Goal: Information Seeking & Learning: Learn about a topic

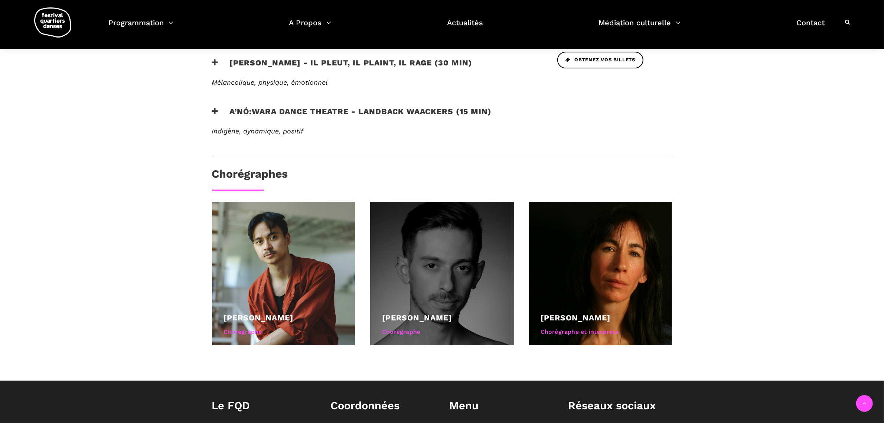
scroll to position [371, 0]
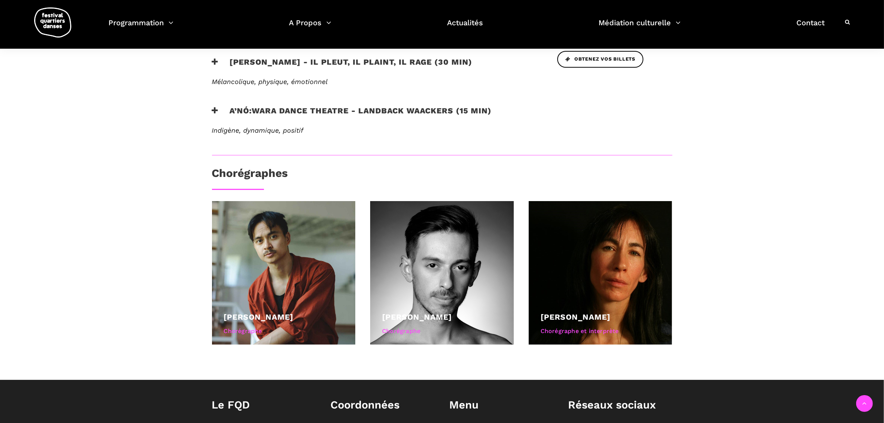
click at [336, 107] on h3 "A’nó:wara Dance Theatre - Landback Waackers (15 min)" at bounding box center [352, 115] width 280 height 19
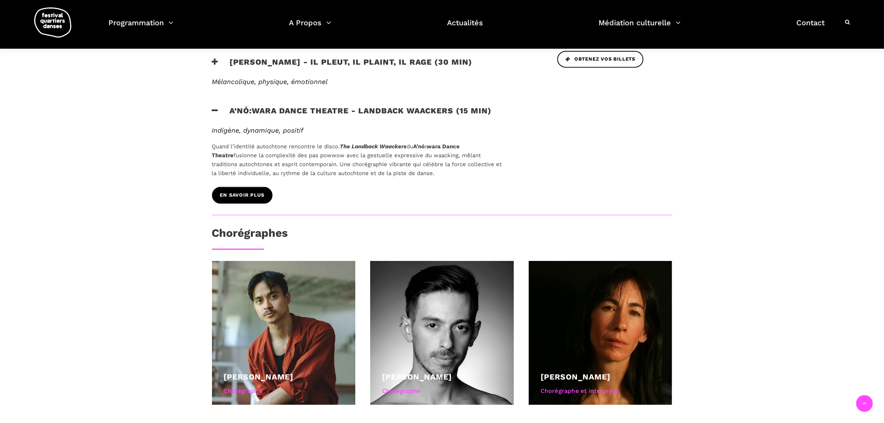
click at [243, 198] on span "EN SAVOIR PLUS" at bounding box center [242, 195] width 44 height 8
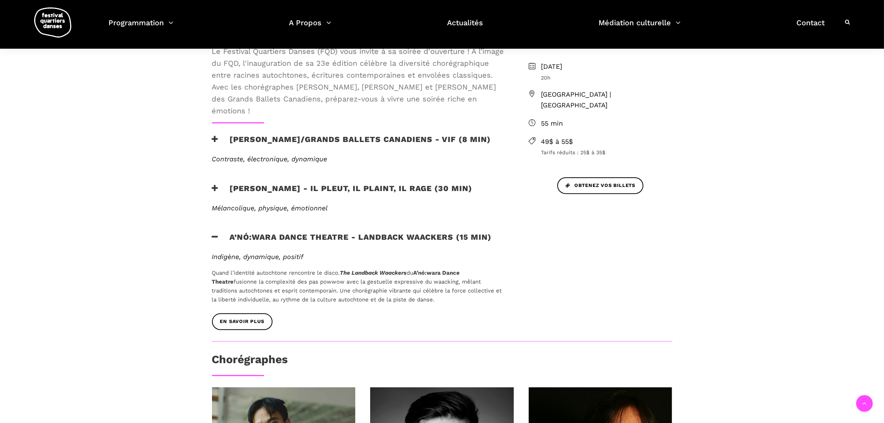
scroll to position [139, 0]
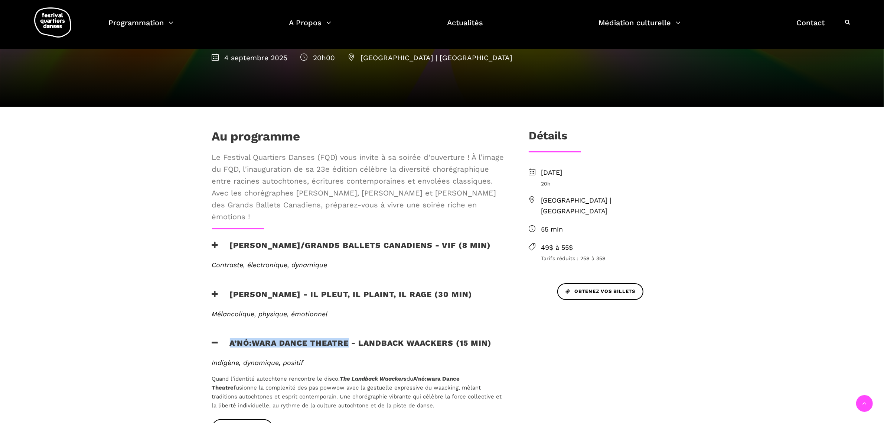
drag, startPoint x: 230, startPoint y: 344, endPoint x: 348, endPoint y: 351, distance: 118.3
click at [348, 351] on h3 "A’nó:wara Dance Theatre - Landback Waackers (15 min)" at bounding box center [352, 347] width 280 height 19
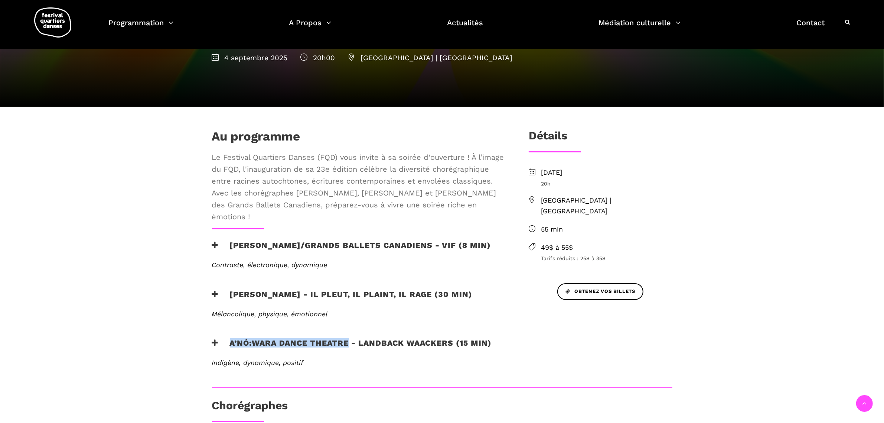
copy h3 "A’nó:wara Dance Theatre"
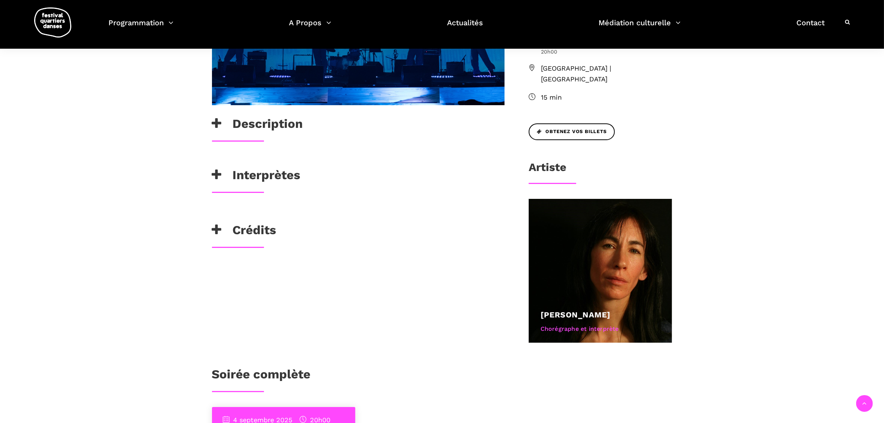
click at [271, 127] on h3 "Description" at bounding box center [257, 125] width 91 height 19
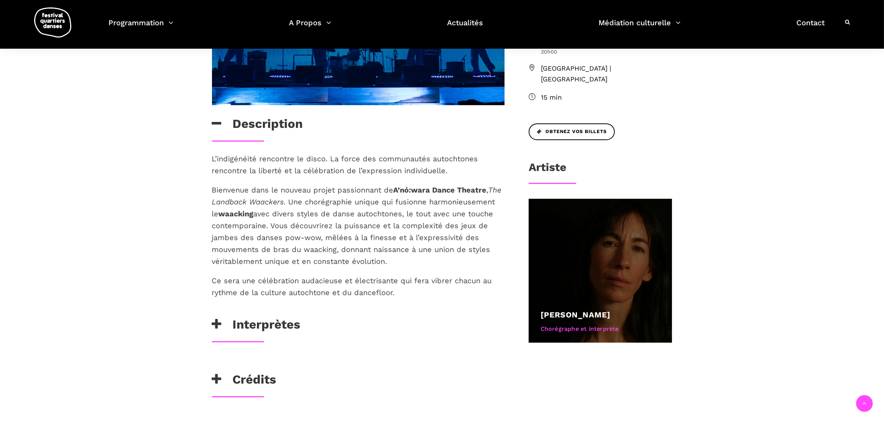
click at [596, 268] on div at bounding box center [601, 271] width 144 height 144
click at [580, 310] on link "[PERSON_NAME]" at bounding box center [576, 314] width 70 height 9
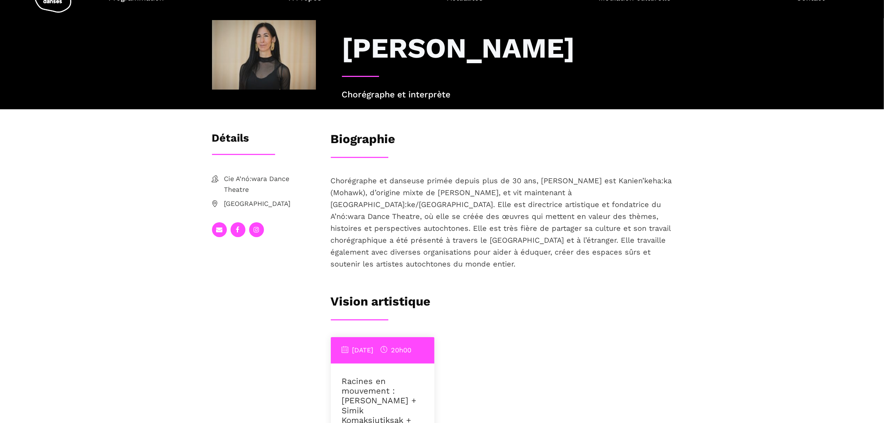
scroll to position [46, 0]
